Goal: Information Seeking & Learning: Learn about a topic

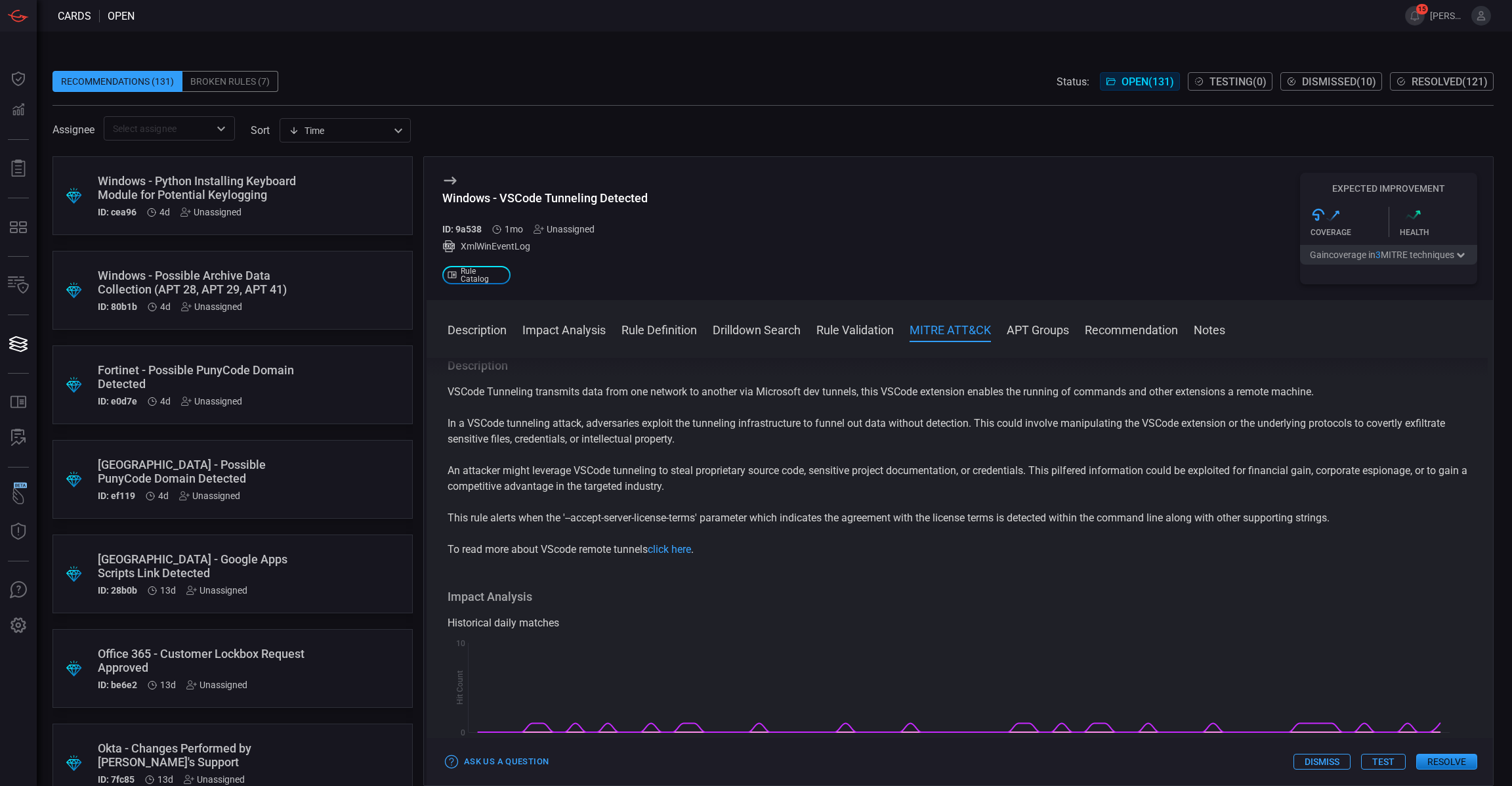
scroll to position [816, 0]
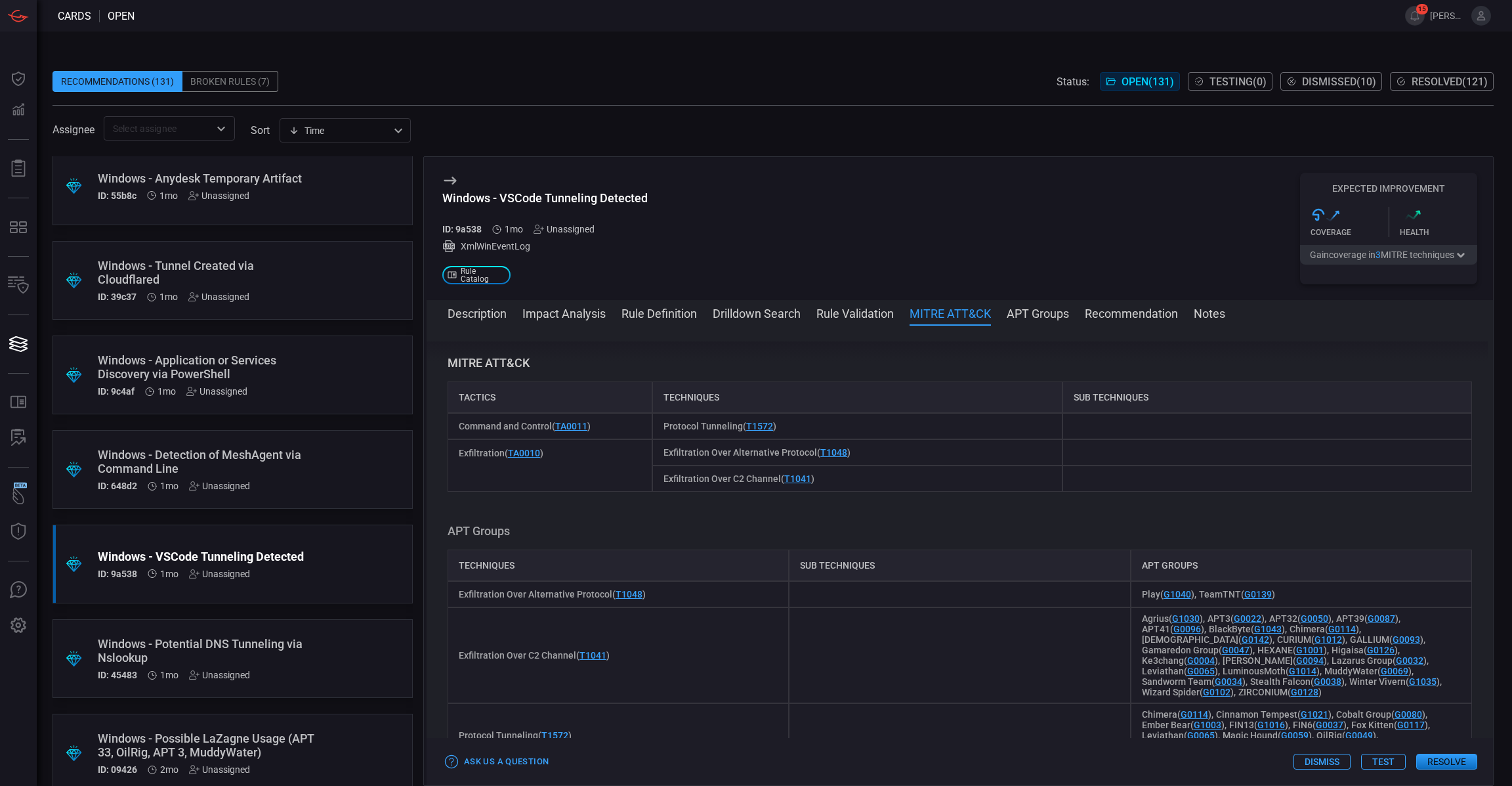
click at [653, 196] on div "Windows - VSCode Tunneling Detected ID: 9a538 1mo Unassigned XmlWinEventLog .st…" at bounding box center [960, 229] width 1067 height 143
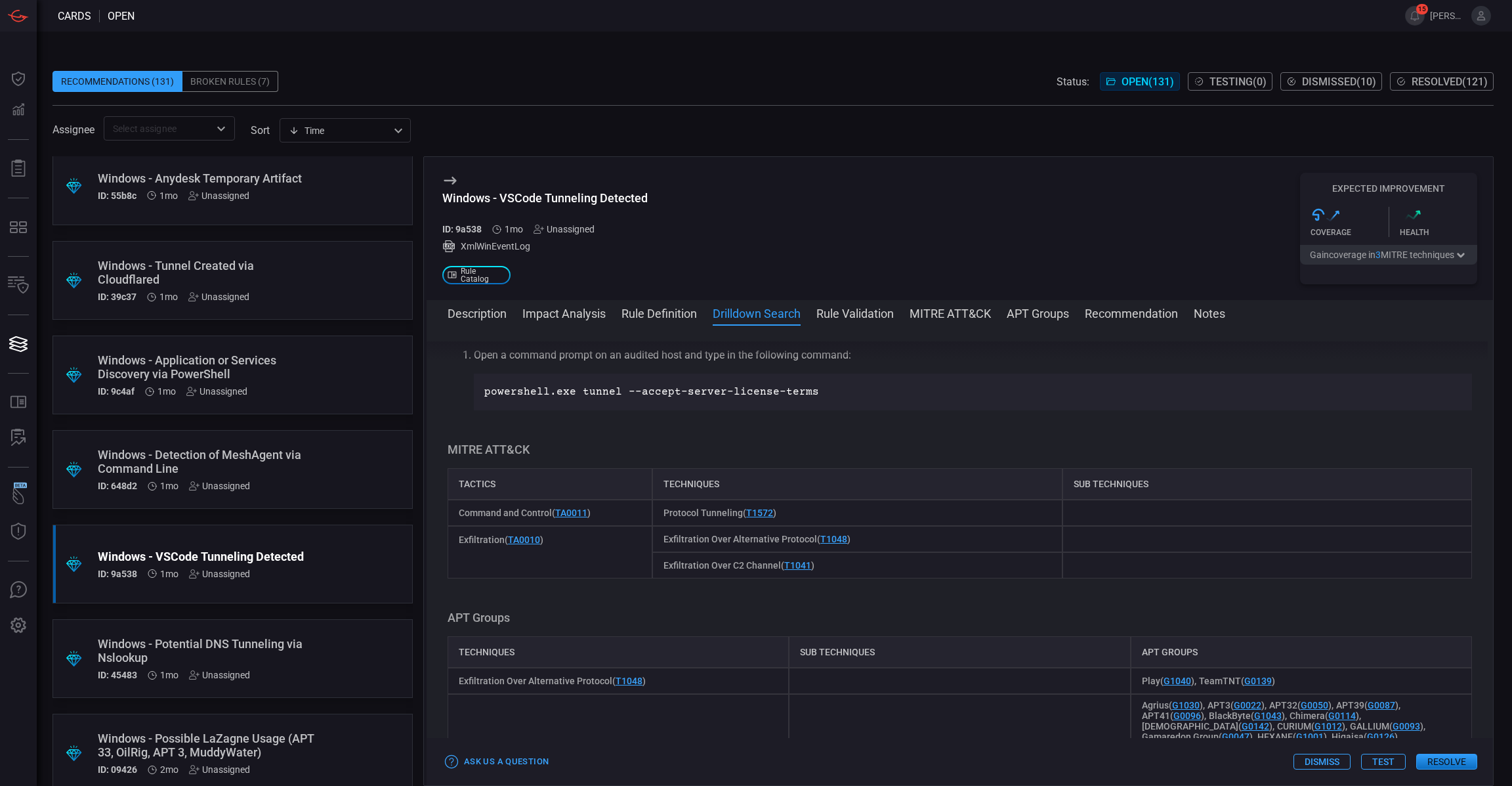
scroll to position [509, 0]
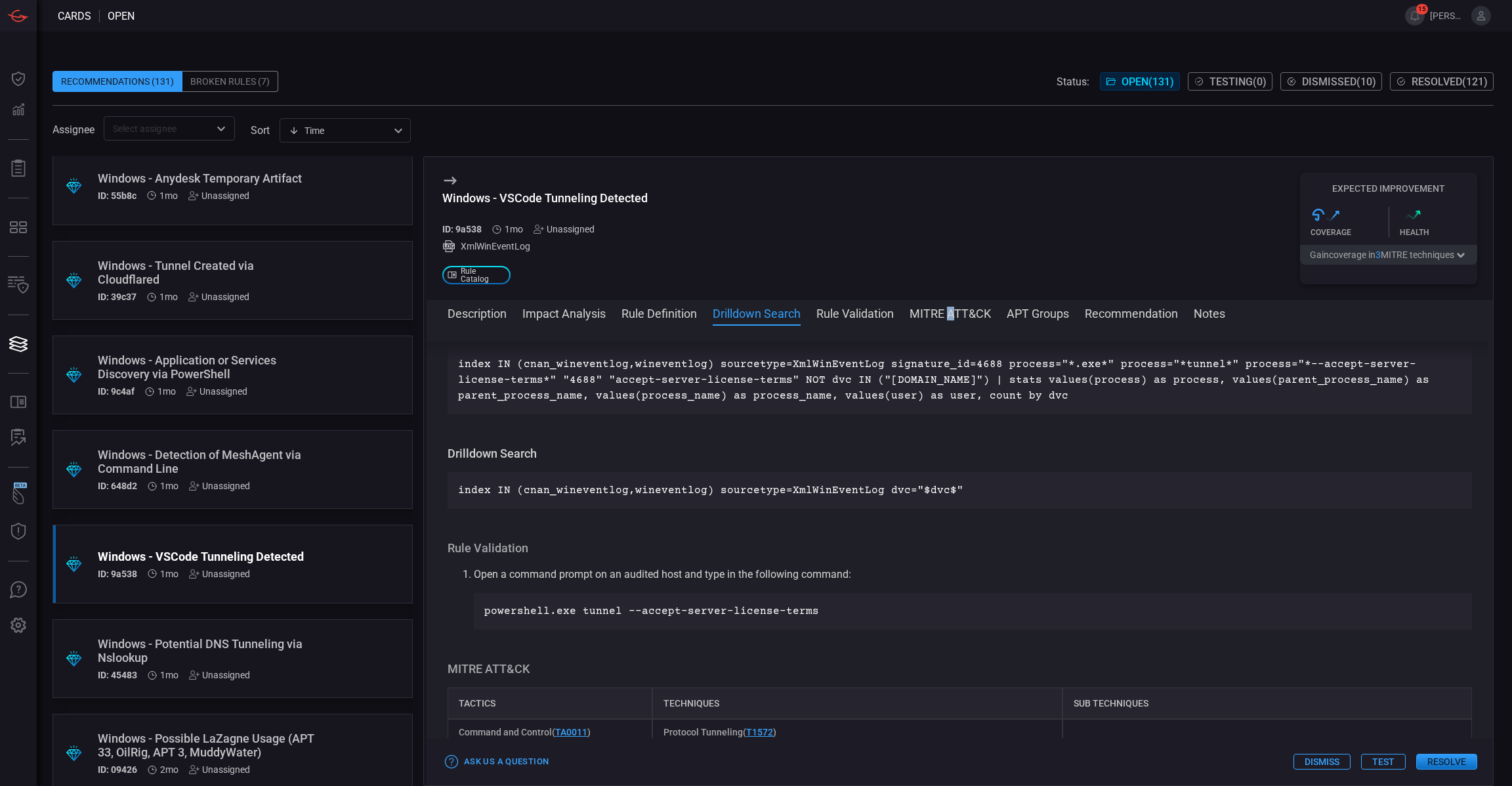
drag, startPoint x: 954, startPoint y: 320, endPoint x: 955, endPoint y: 312, distance: 8.1
click at [955, 312] on div "Description Impact Analysis Rule Definition Drilldown Search Rule Validation MI…" at bounding box center [960, 543] width 1067 height 485
click at [955, 312] on button "MITRE ATT&CK" at bounding box center [950, 313] width 81 height 16
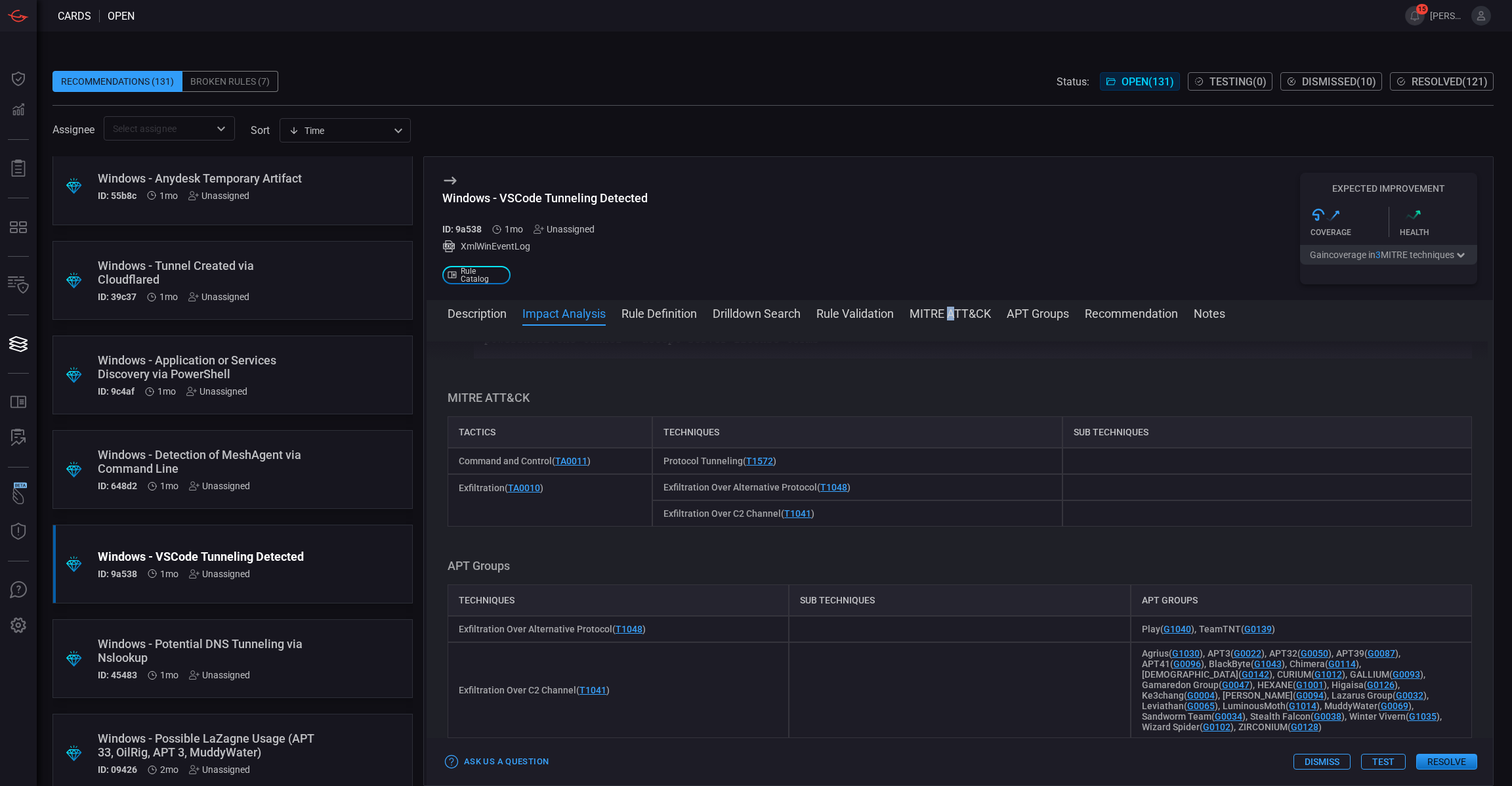
scroll to position [0, 0]
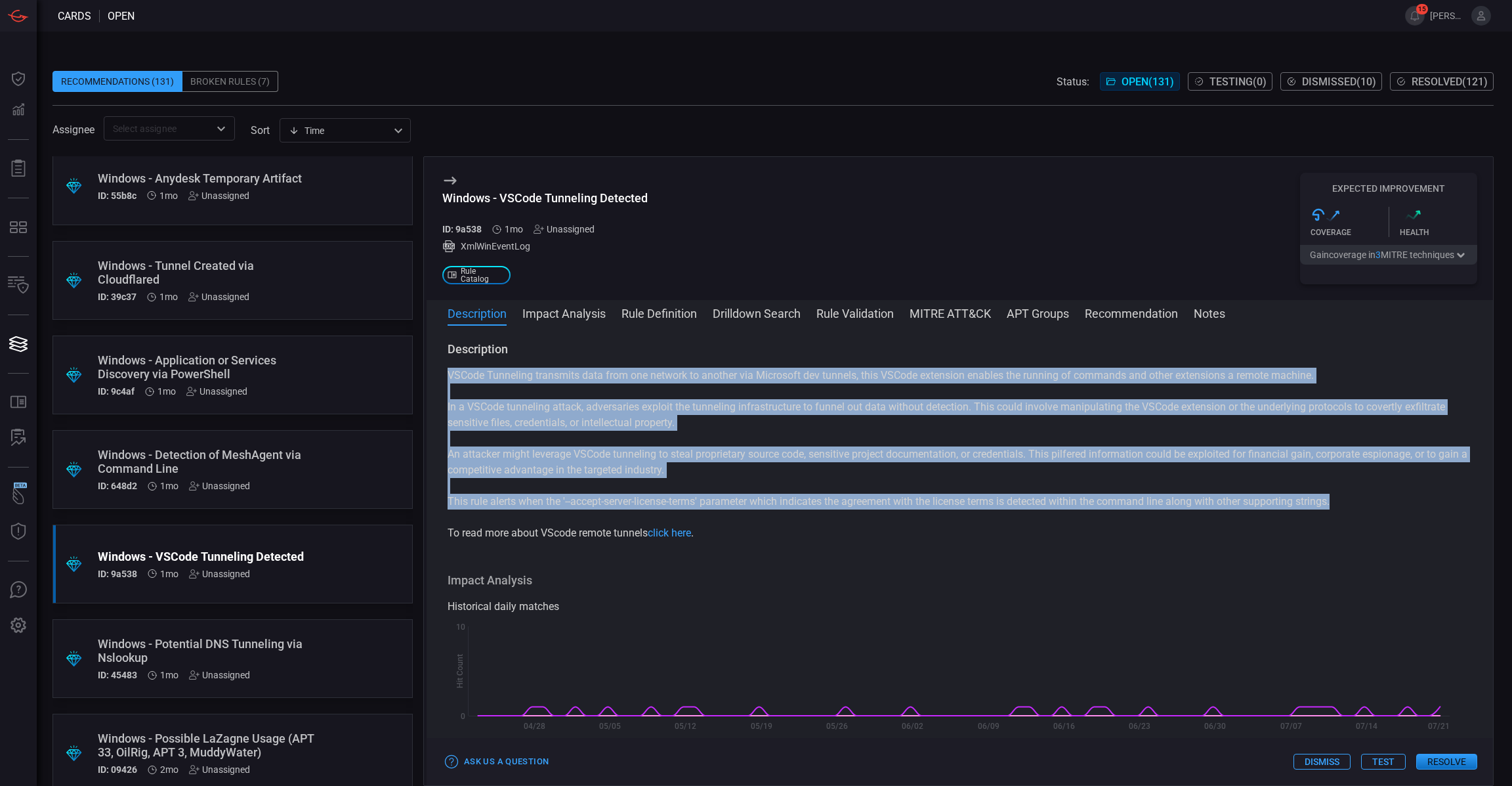
drag, startPoint x: 1362, startPoint y: 507, endPoint x: 432, endPoint y: 360, distance: 941.5
click at [432, 360] on div "Description VSCode Tunneling transmits data from one network to another via Mic…" at bounding box center [960, 552] width 1067 height 423
copy div "VSCode Tunneling transmits data from one network to another via Microsoft dev t…"
click at [704, 474] on p "An attacker might leverage VSCode tunneling to steal proprietary source code, s…" at bounding box center [960, 462] width 1024 height 31
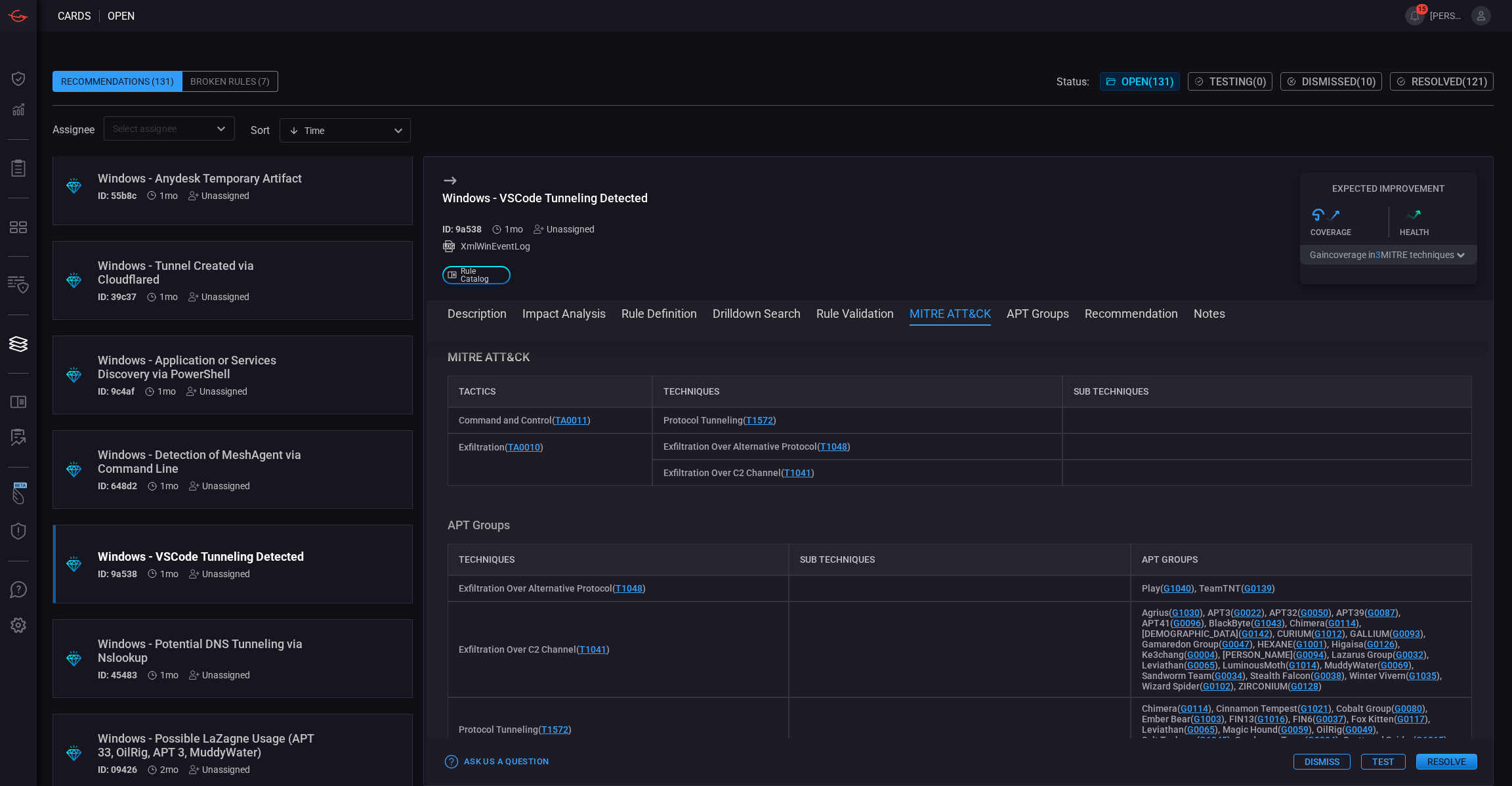
scroll to position [824, 0]
drag, startPoint x: 833, startPoint y: 477, endPoint x: 653, endPoint y: 423, distance: 187.9
click at [653, 423] on div "Tactics Techniques Sub Techniques Command and Control ( TA0011 ) Protocol Tunne…" at bounding box center [960, 429] width 1024 height 110
copy div "Protocol Tunneling ( T1572 ) Exfiltration ( TA0010 ) Exfiltration Over Alternat…"
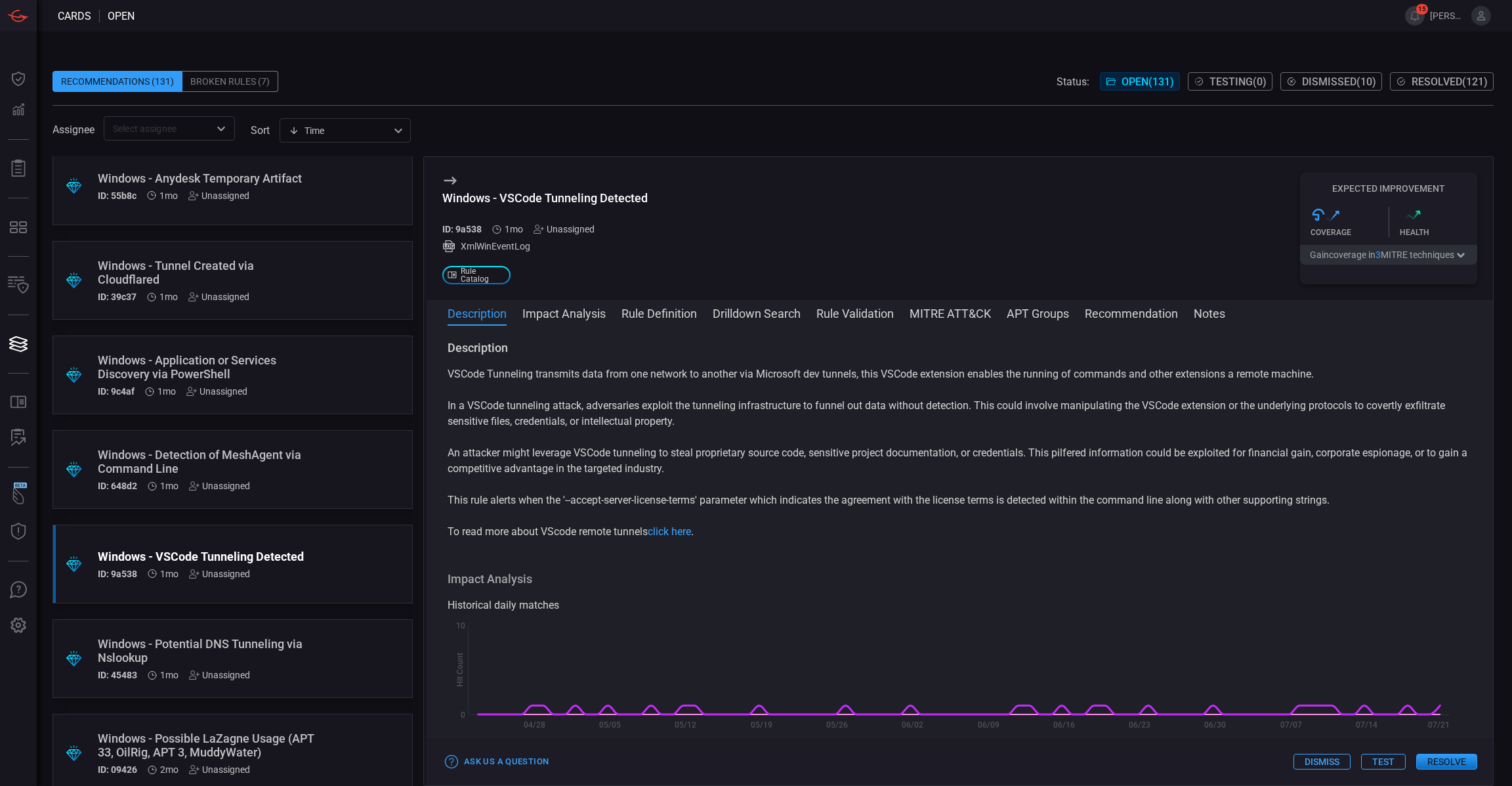
scroll to position [0, 0]
click at [448, 370] on p "VSCode Tunneling transmits data from one network to another via Microsoft dev t…" at bounding box center [960, 375] width 1024 height 16
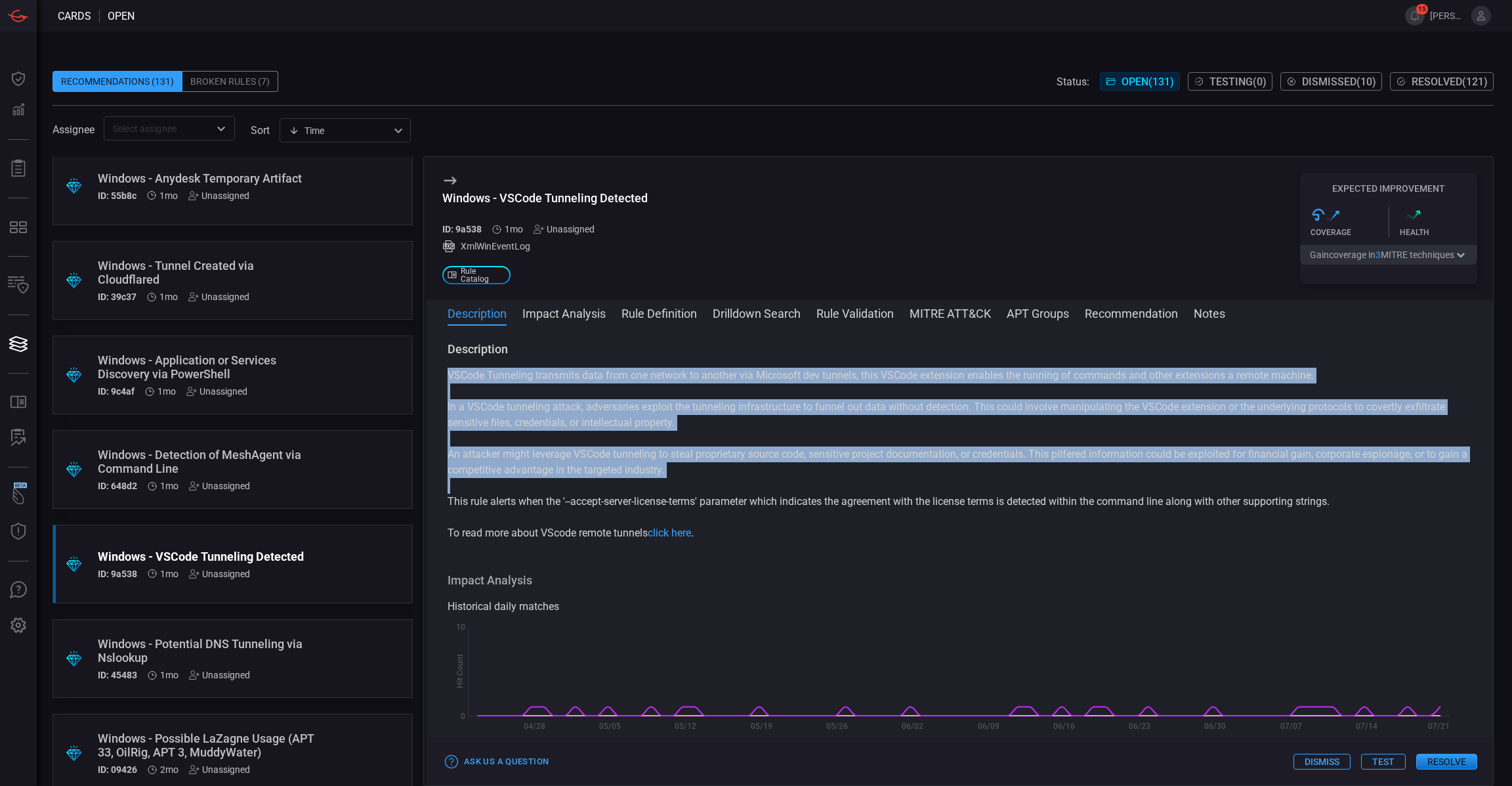
drag, startPoint x: 447, startPoint y: 370, endPoint x: 1349, endPoint y: 509, distance: 912.6
click at [1349, 509] on div "VSCode Tunneling transmits data from one network to another via Microsoft dev t…" at bounding box center [960, 455] width 1024 height 174
copy div "VSCode Tunneling transmits data from one network to another via Microsoft dev t…"
